Goal: Complete application form

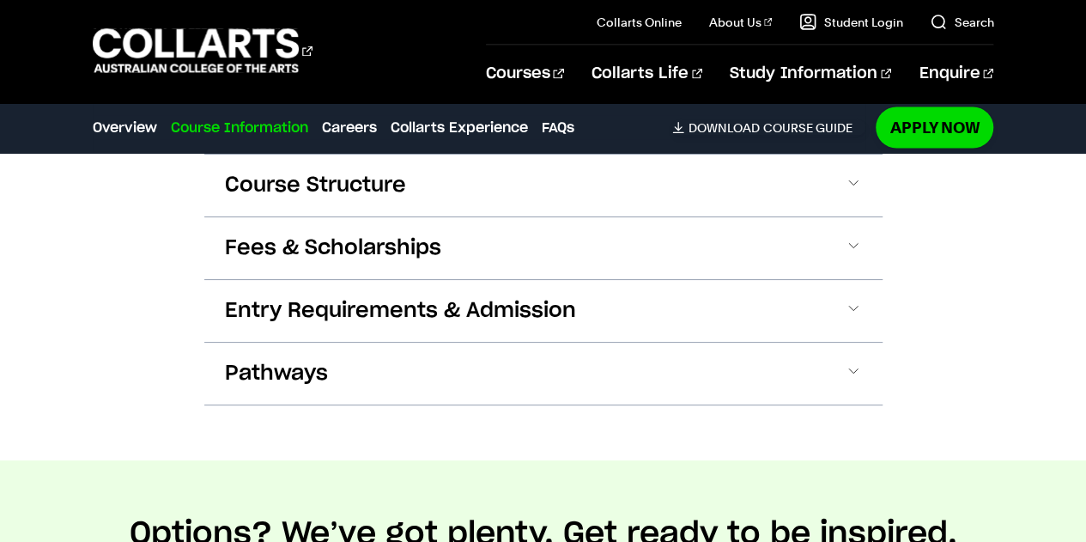
scroll to position [1642, 0]
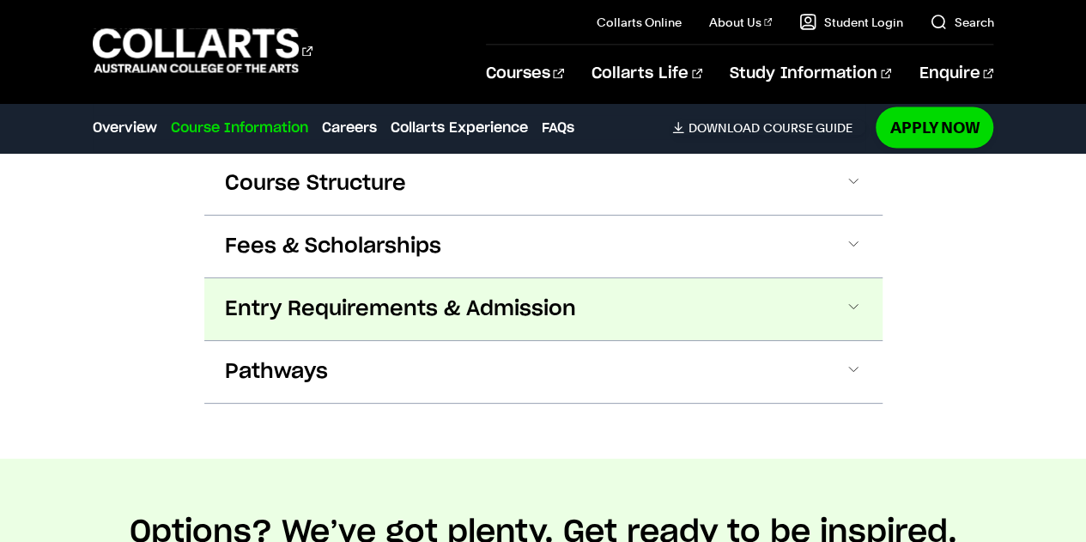
click at [629, 310] on button "Entry Requirements & Admission" at bounding box center [543, 309] width 678 height 62
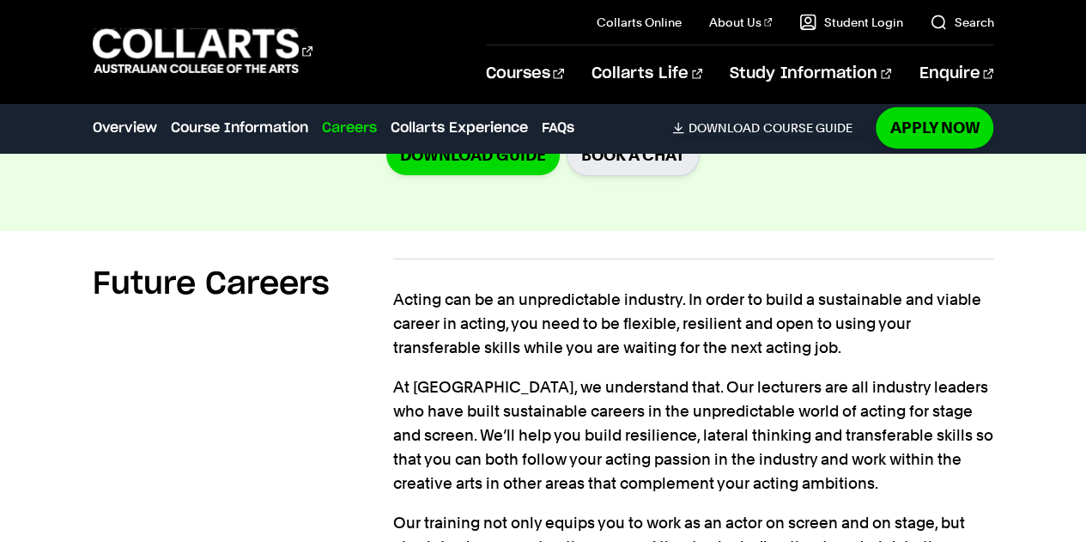
scroll to position [2727, 0]
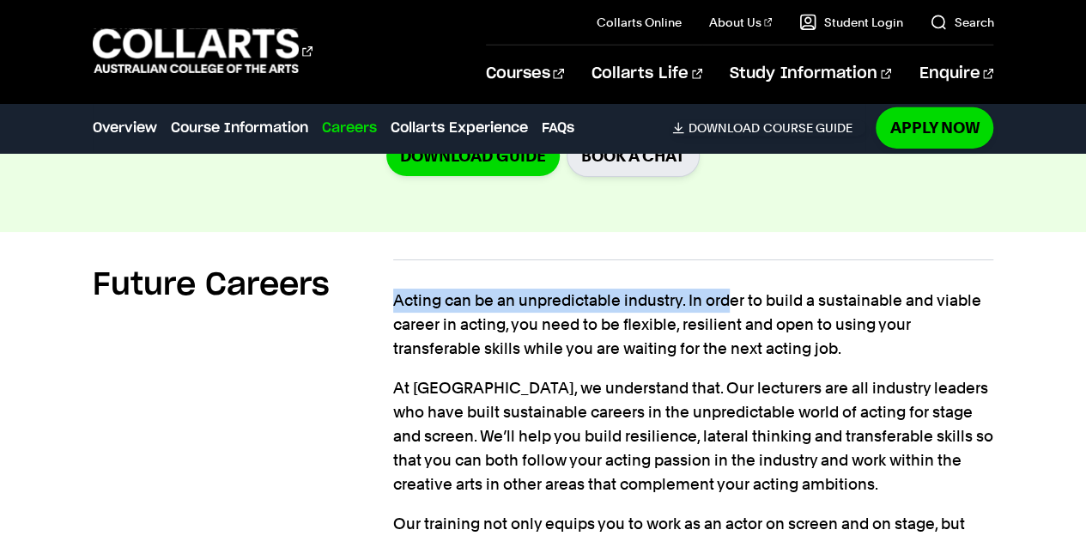
drag, startPoint x: 388, startPoint y: 281, endPoint x: 726, endPoint y: 254, distance: 338.5
click at [726, 254] on section "Future Careers Acting can be an unpredictable industry. In order to build a sus…" at bounding box center [544, 470] width 902 height 476
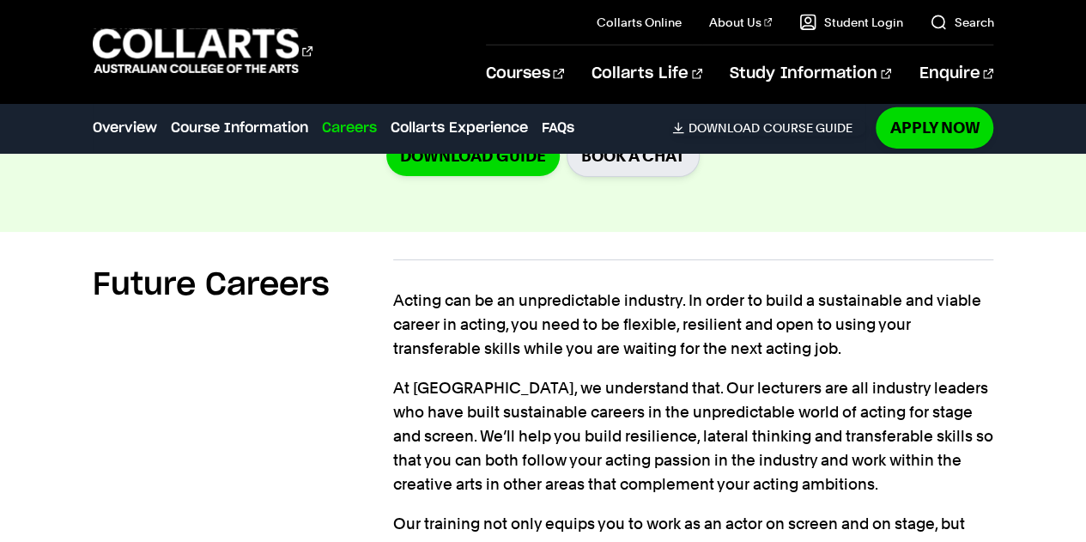
click at [478, 409] on p "At [GEOGRAPHIC_DATA], we understand that. Our lecturers are all industry leader…" at bounding box center [693, 436] width 601 height 120
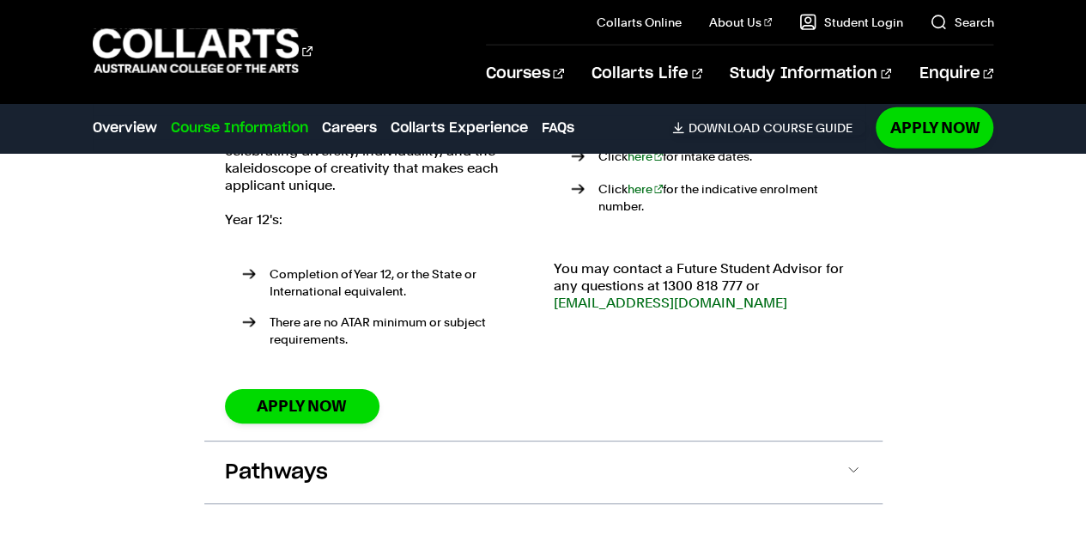
scroll to position [2063, 0]
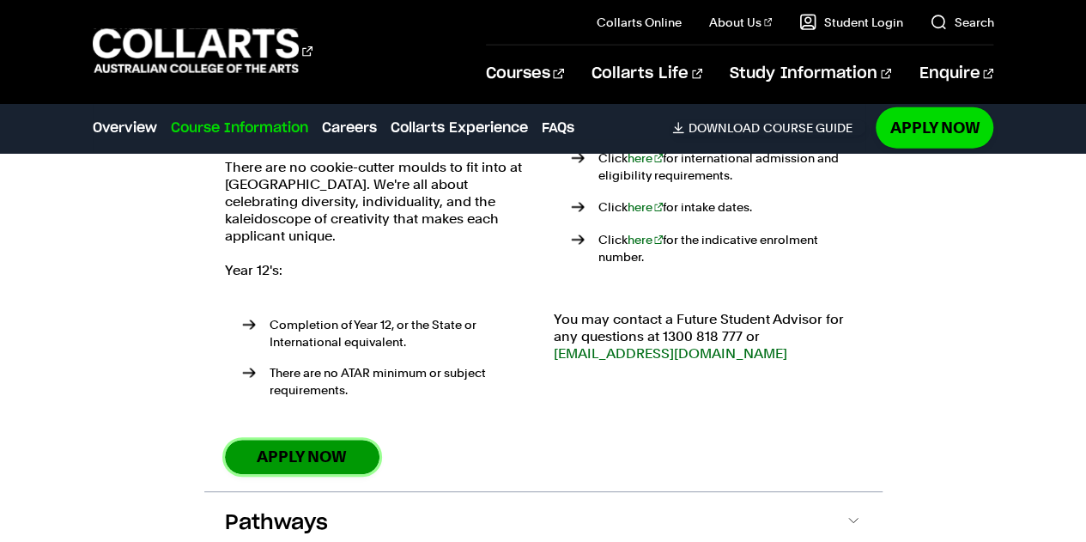
click at [296, 442] on link "Apply Now" at bounding box center [302, 456] width 155 height 33
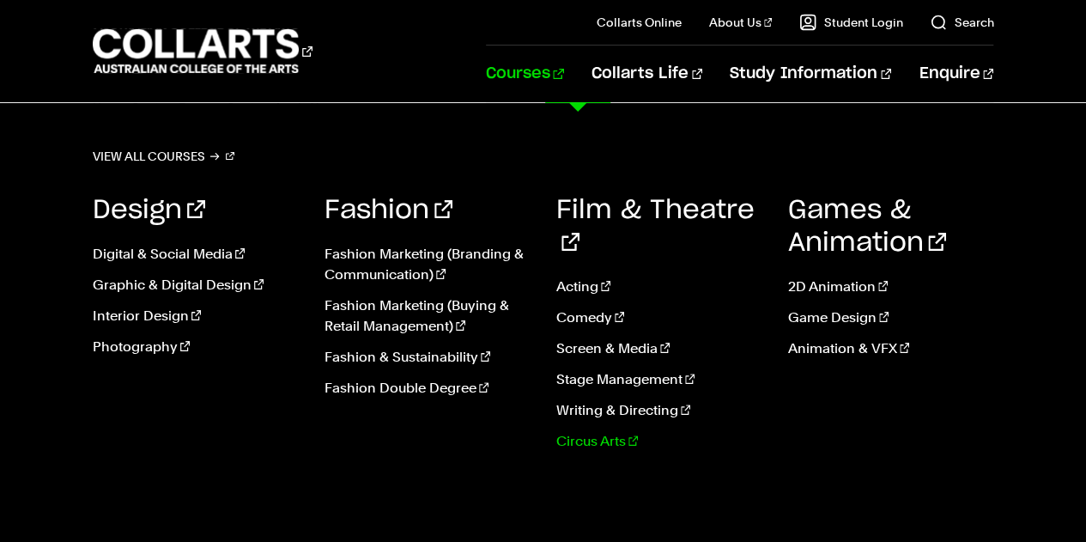
scroll to position [39, 0]
